Goal: Find specific page/section: Find specific page/section

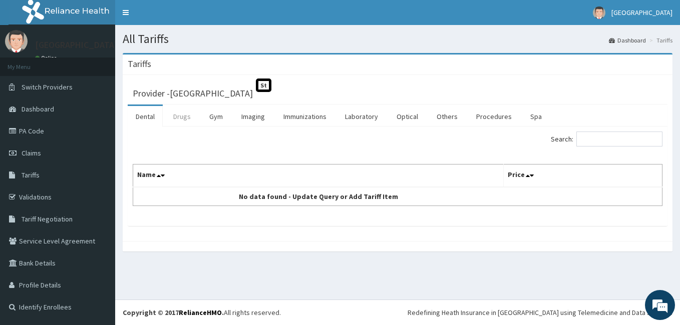
click at [185, 120] on link "Drugs" at bounding box center [182, 116] width 34 height 21
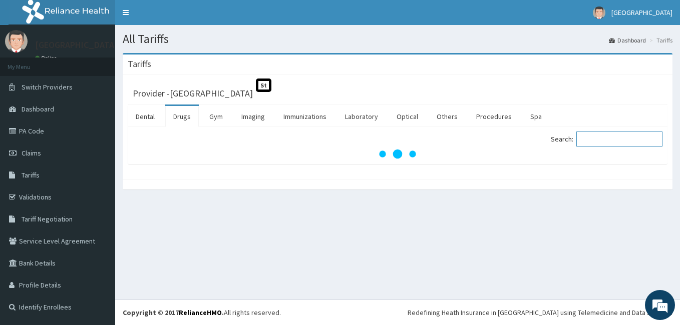
click at [593, 141] on input "Search:" at bounding box center [619, 139] width 86 height 15
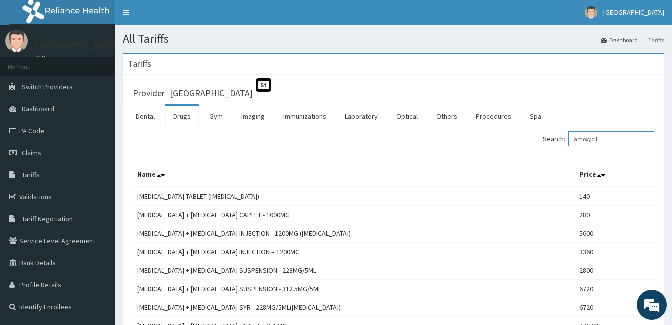
drag, startPoint x: 593, startPoint y: 141, endPoint x: 632, endPoint y: 168, distance: 47.1
click at [632, 168] on div "Search: amoxycill Name Price [MEDICAL_DATA] TABLET ([MEDICAL_DATA]) 140 [MEDICA…" at bounding box center [394, 326] width 522 height 389
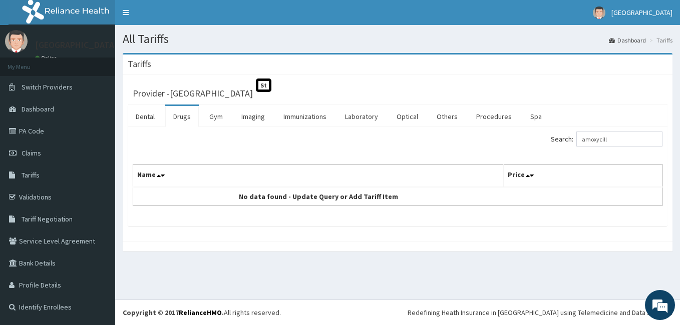
click at [625, 155] on div "Search: amoxycill Name Price No data found - Update Query or Add Tariff Item" at bounding box center [397, 169] width 529 height 75
click at [614, 140] on input "amoxycill" at bounding box center [619, 139] width 86 height 15
type input "a"
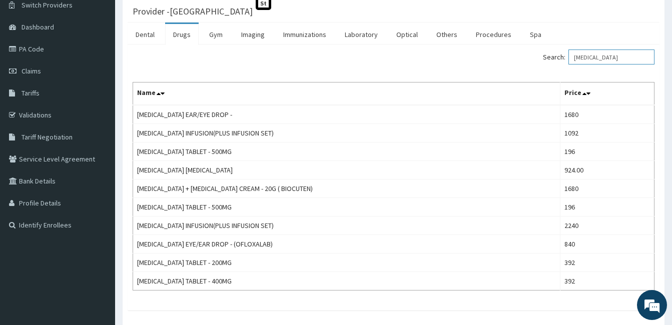
scroll to position [84, 0]
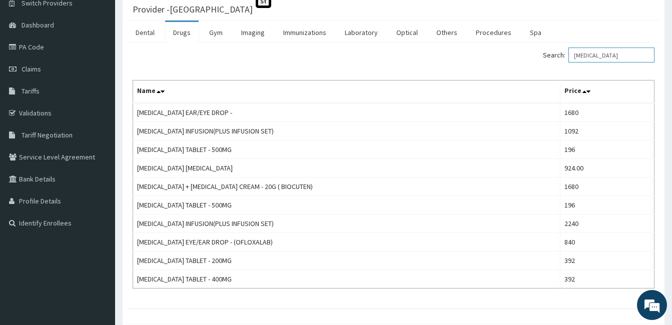
click at [612, 56] on input "[MEDICAL_DATA]" at bounding box center [611, 55] width 86 height 15
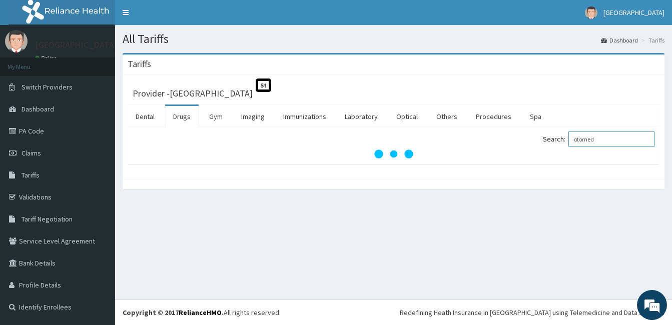
scroll to position [0, 0]
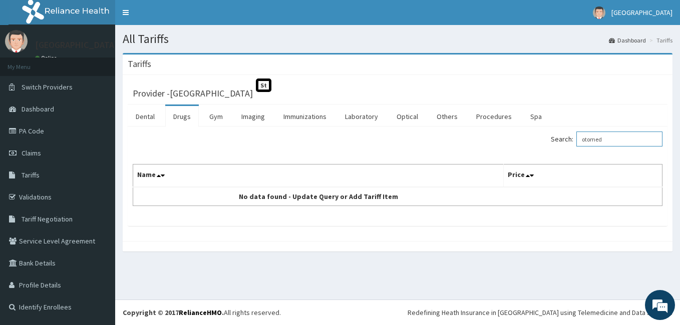
click at [615, 143] on input "otomed" at bounding box center [619, 139] width 86 height 15
type input "o"
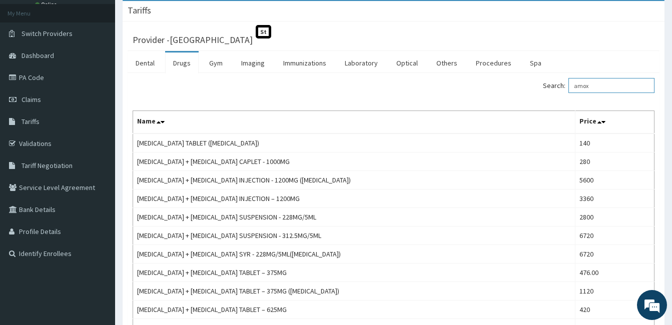
scroll to position [106, 0]
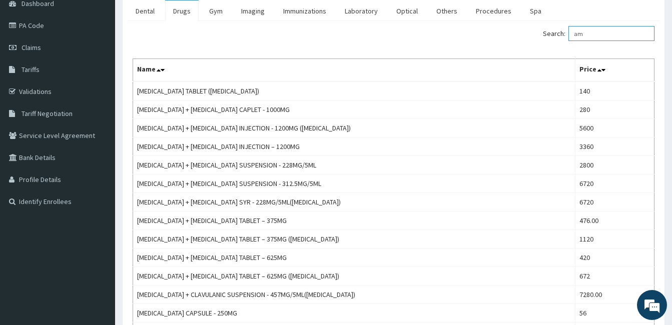
type input "a"
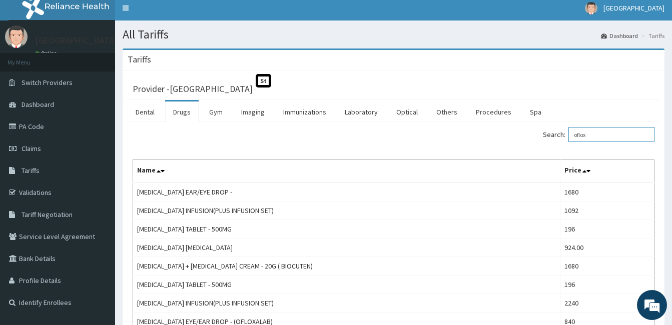
scroll to position [0, 0]
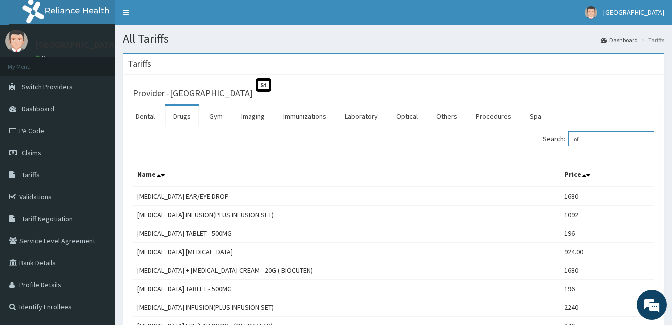
type input "o"
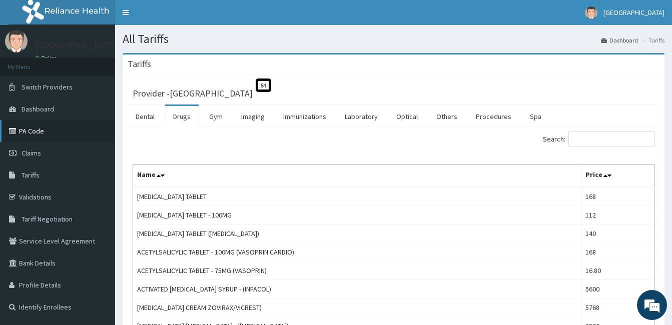
click at [38, 139] on link "PA Code" at bounding box center [57, 131] width 115 height 22
